Goal: Task Accomplishment & Management: Use online tool/utility

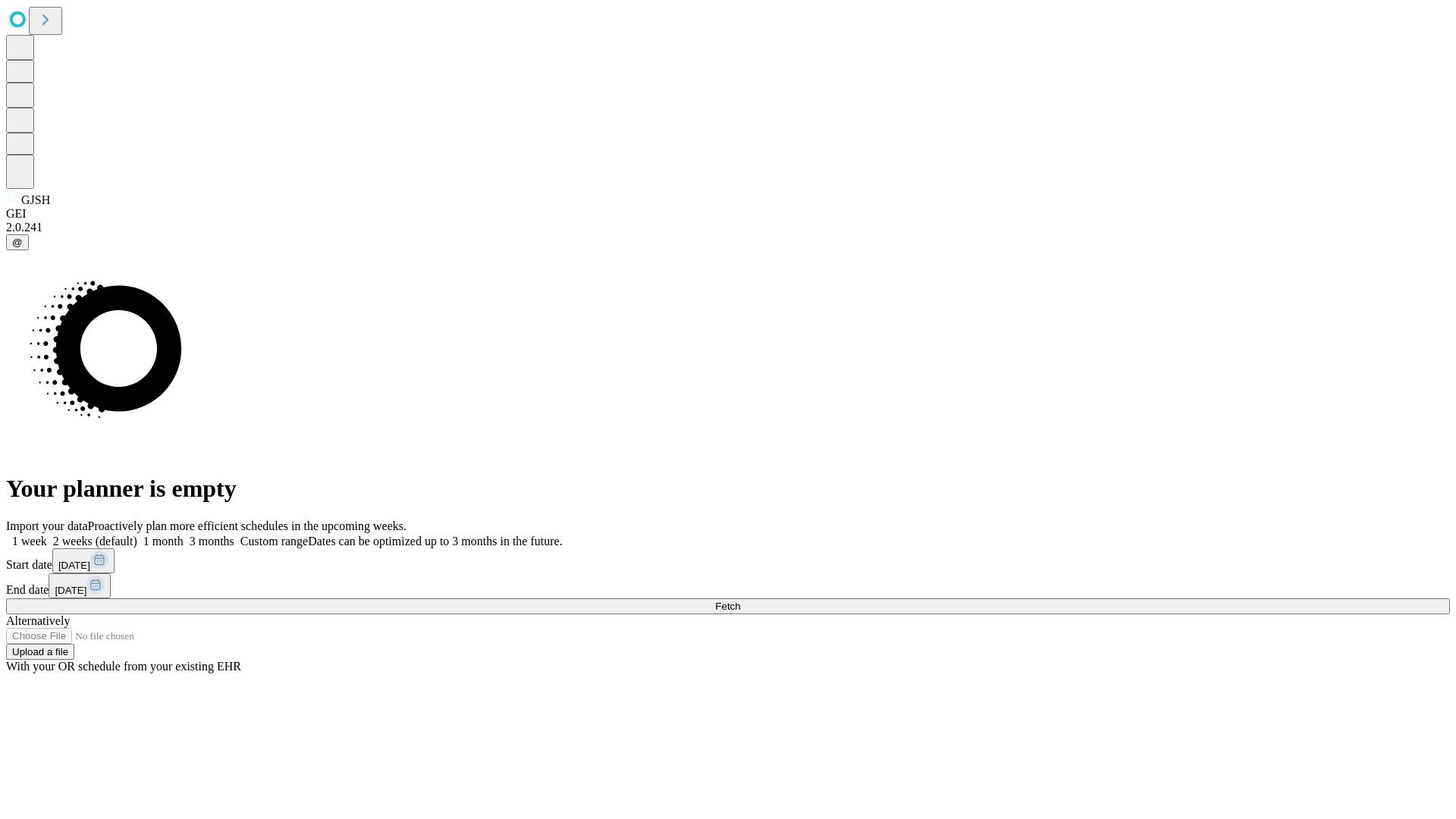
click at [740, 600] on span "Fetch" at bounding box center [728, 606] width 25 height 11
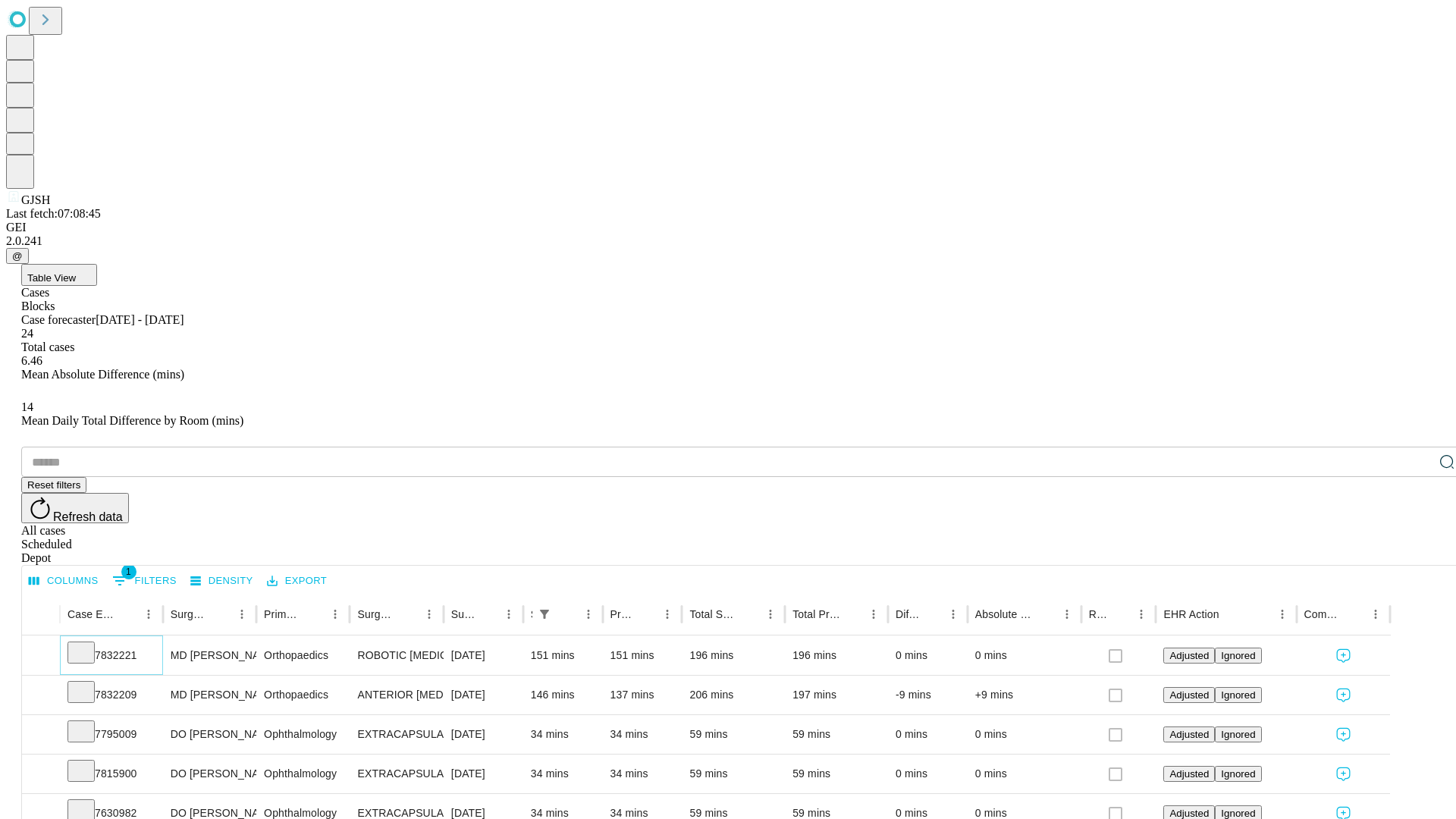
click at [89, 644] on icon at bounding box center [81, 651] width 16 height 16
